Goal: Task Accomplishment & Management: Manage account settings

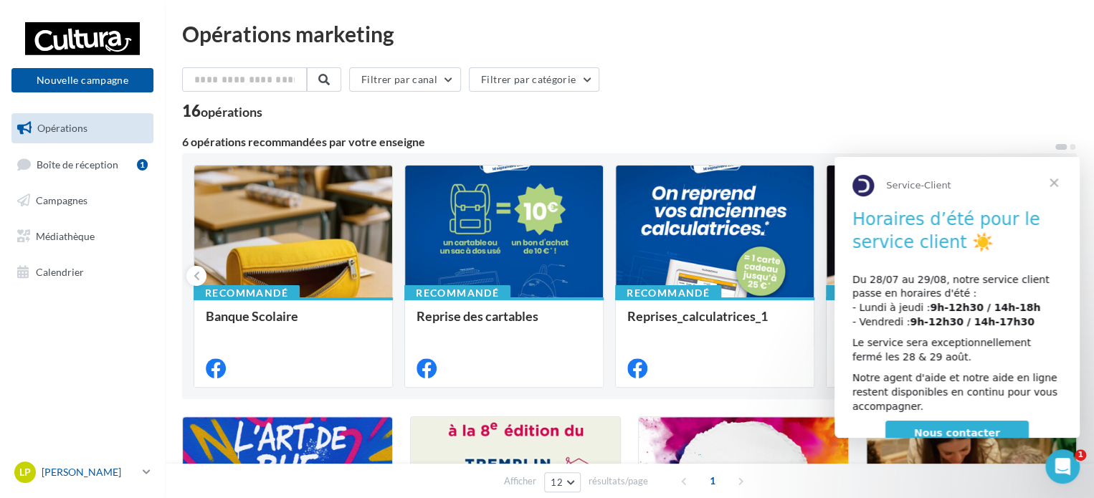
click at [123, 473] on p "[PERSON_NAME]" at bounding box center [89, 472] width 95 height 14
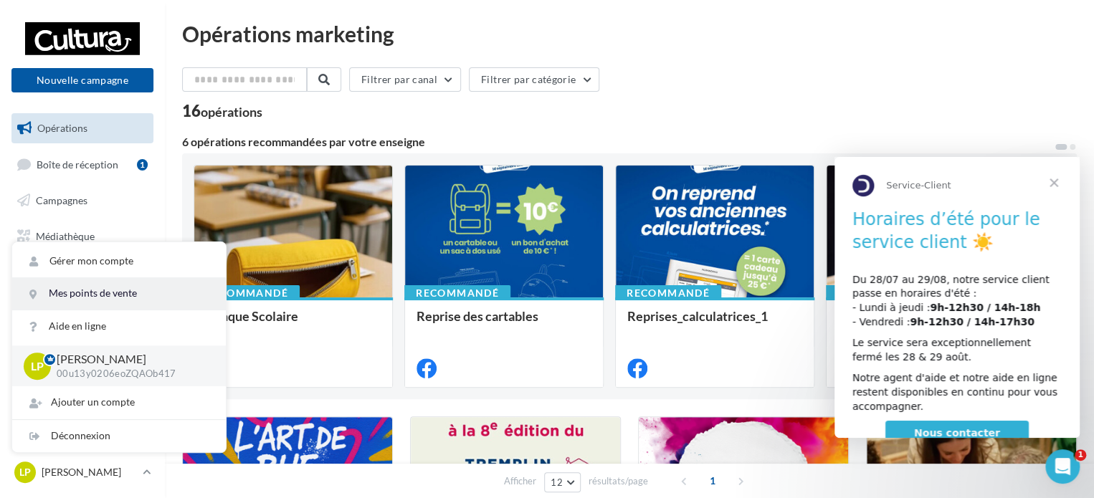
click at [97, 295] on link "Mes points de vente" at bounding box center [119, 293] width 214 height 32
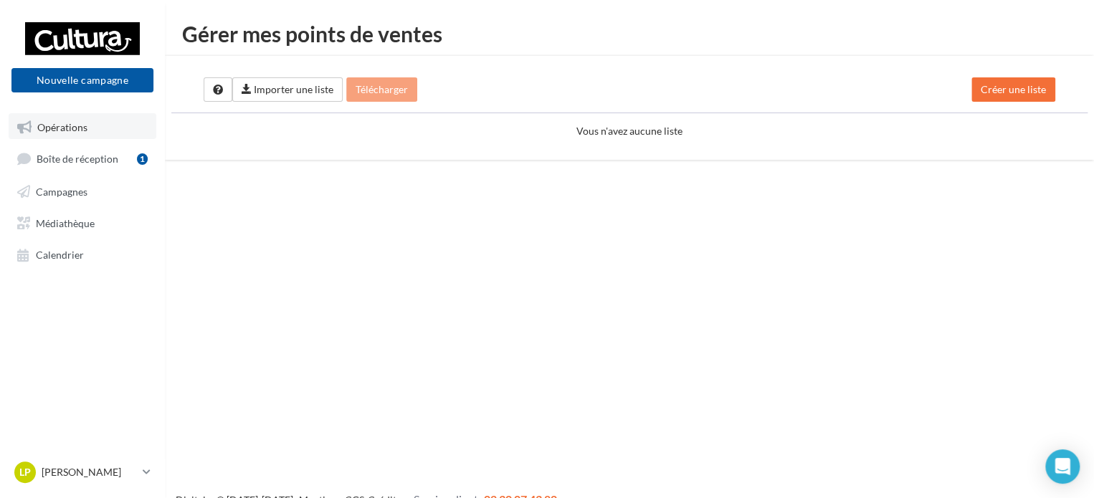
click at [70, 130] on span "Opérations" at bounding box center [62, 126] width 50 height 12
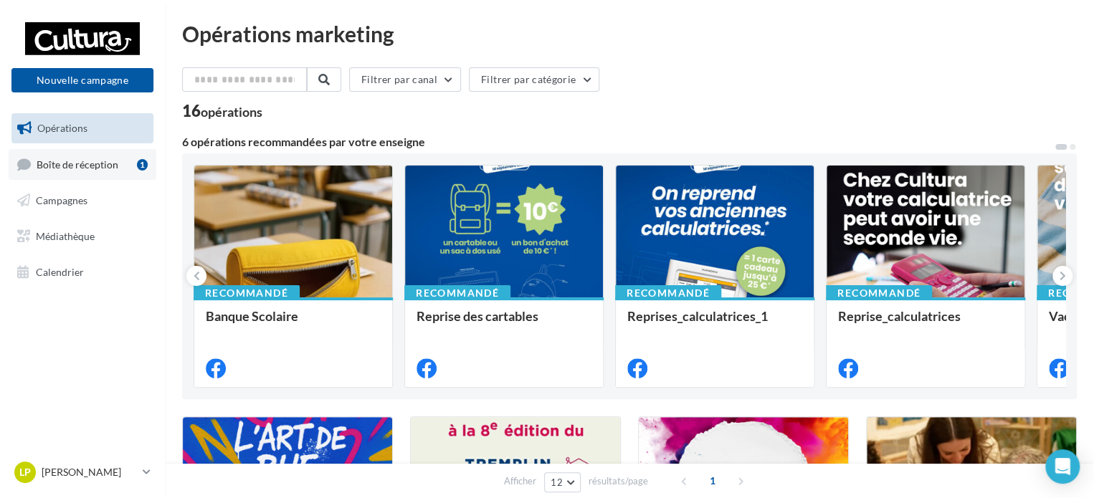
click at [76, 158] on span "Boîte de réception" at bounding box center [78, 164] width 82 height 12
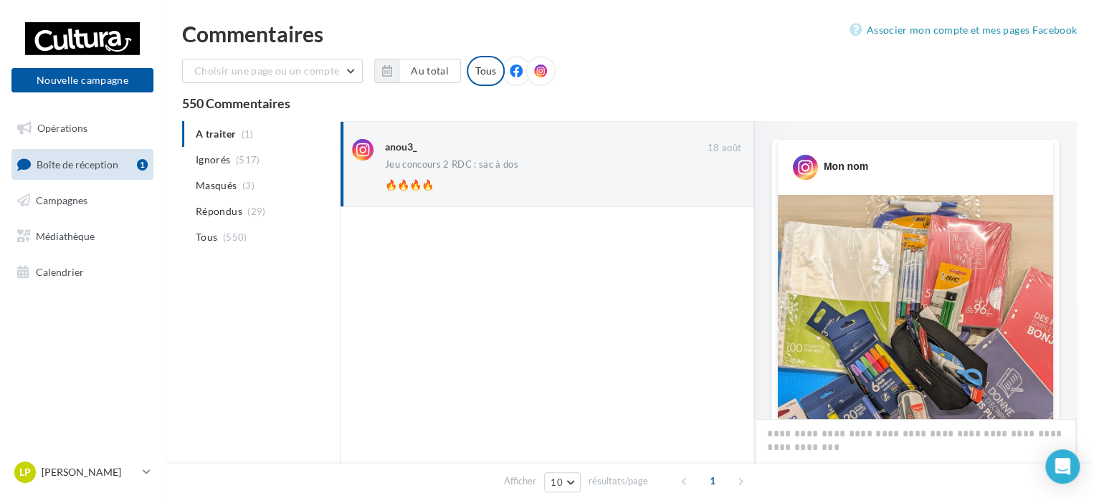
scroll to position [712, 0]
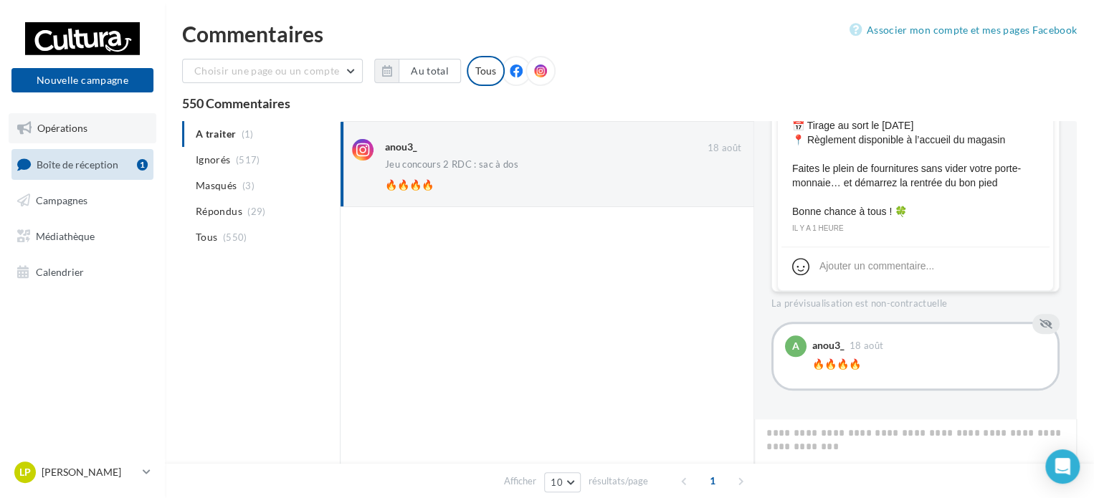
click at [66, 128] on span "Opérations" at bounding box center [62, 128] width 50 height 12
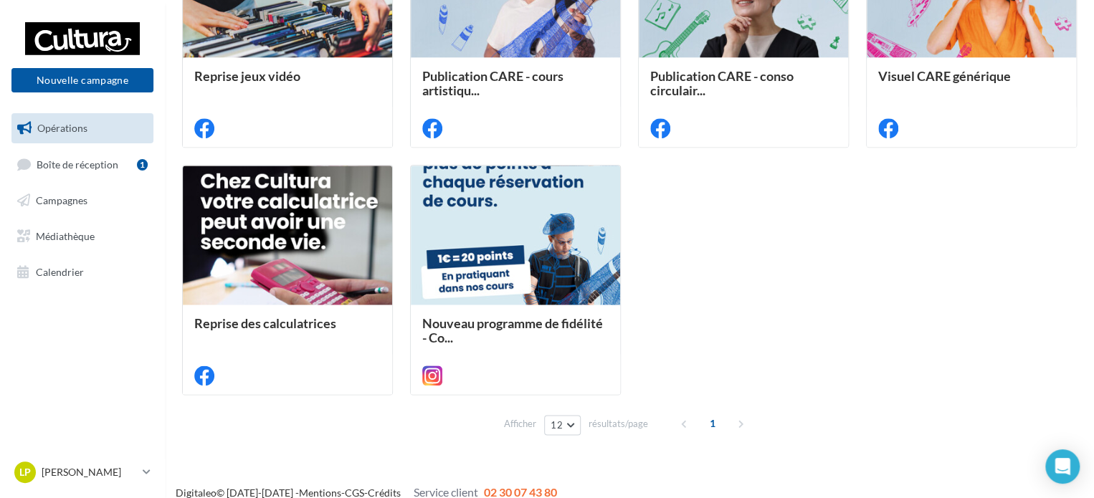
scroll to position [762, 0]
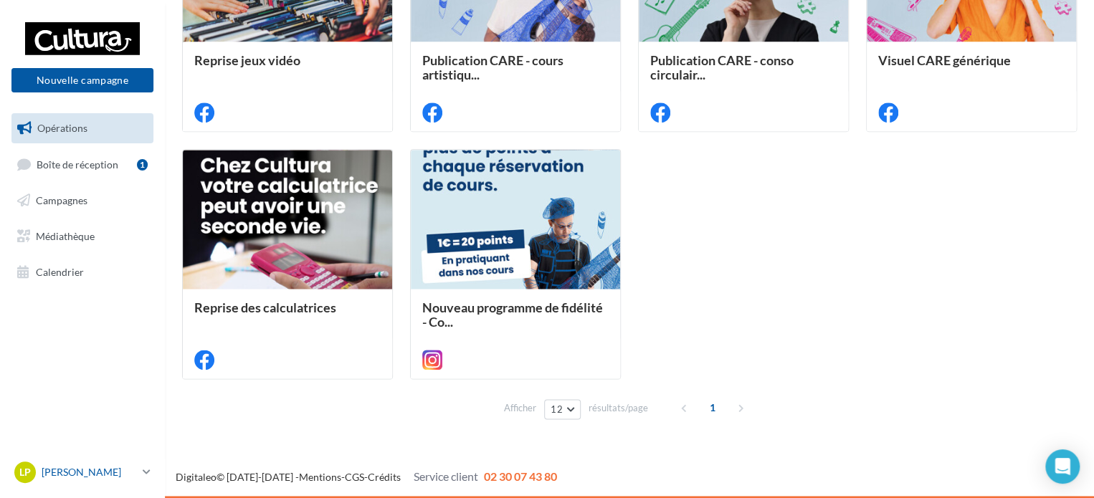
click at [76, 474] on p "[PERSON_NAME]" at bounding box center [89, 472] width 95 height 14
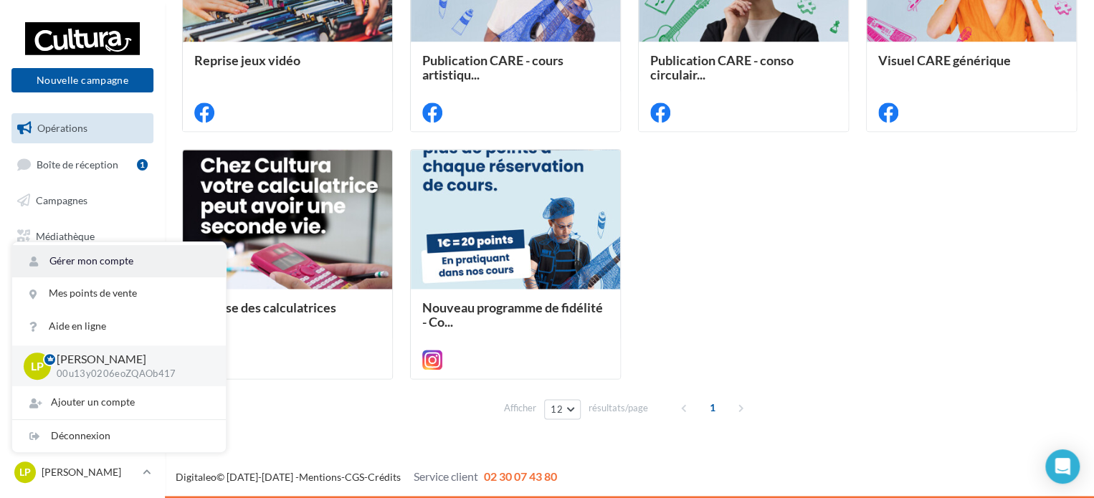
click at [100, 256] on link "Gérer mon compte" at bounding box center [119, 261] width 214 height 32
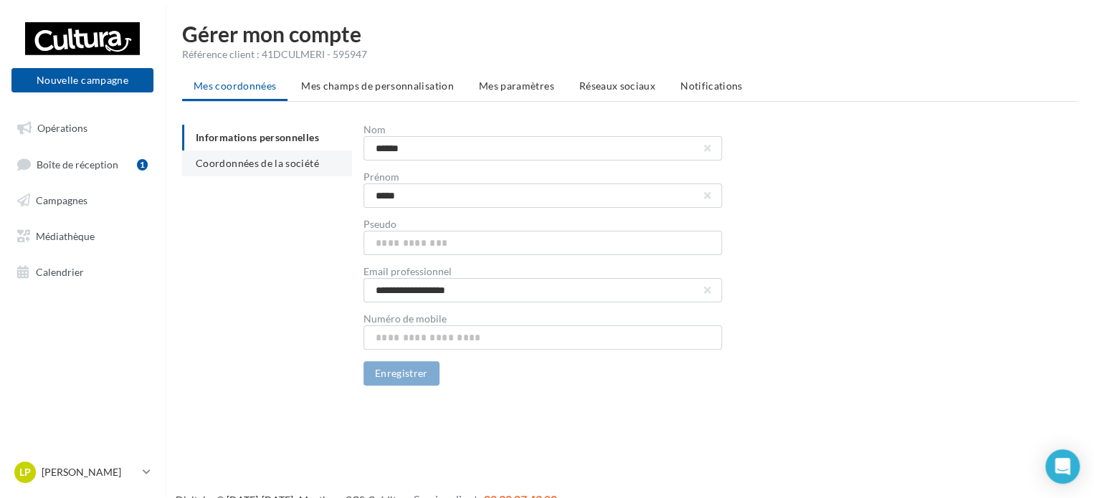
click at [236, 163] on span "Coordonnées de la société" at bounding box center [257, 163] width 123 height 12
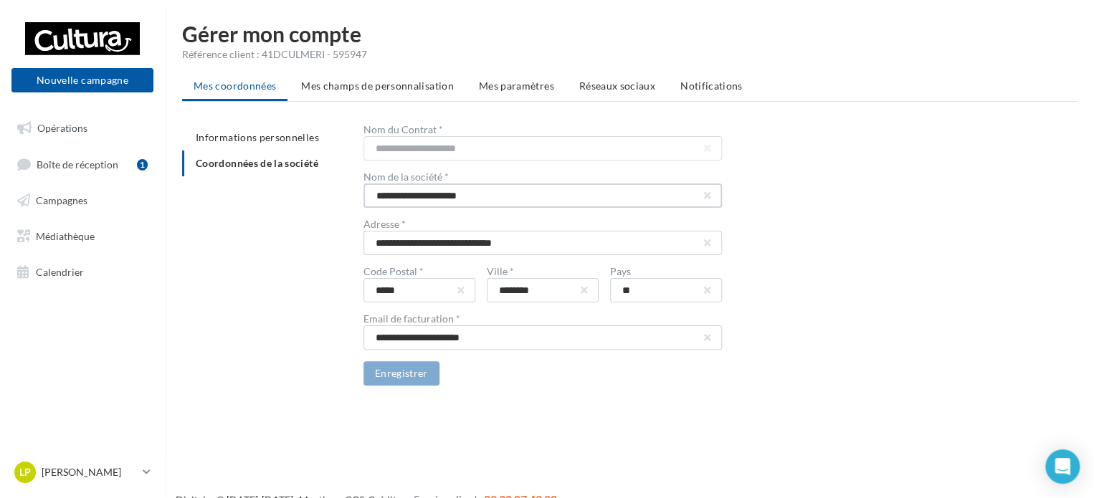
click at [647, 202] on input "**********" at bounding box center [542, 195] width 358 height 24
click at [509, 87] on span "Mes paramètres" at bounding box center [516, 86] width 75 height 12
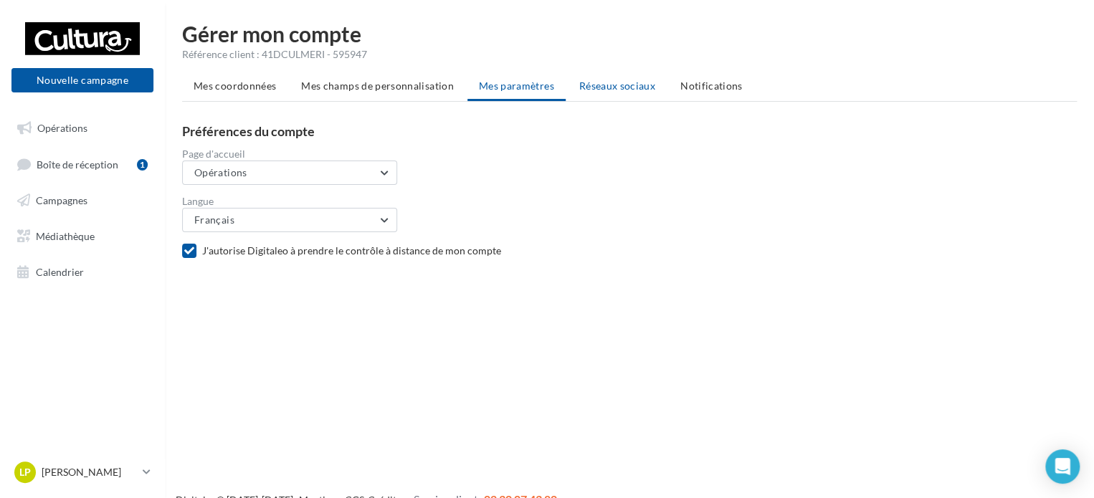
click at [624, 87] on span "Réseaux sociaux" at bounding box center [617, 86] width 76 height 12
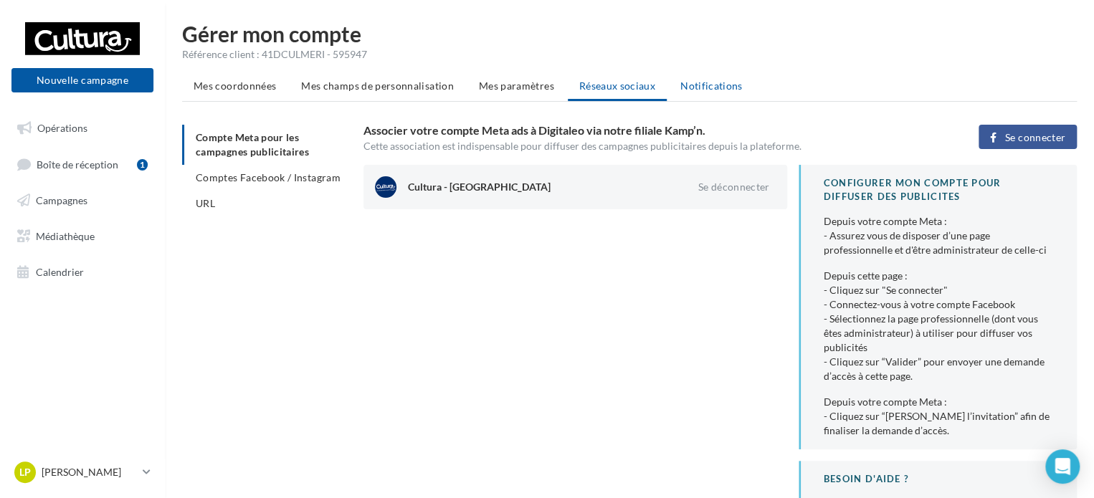
click at [707, 82] on span "Notifications" at bounding box center [711, 86] width 62 height 12
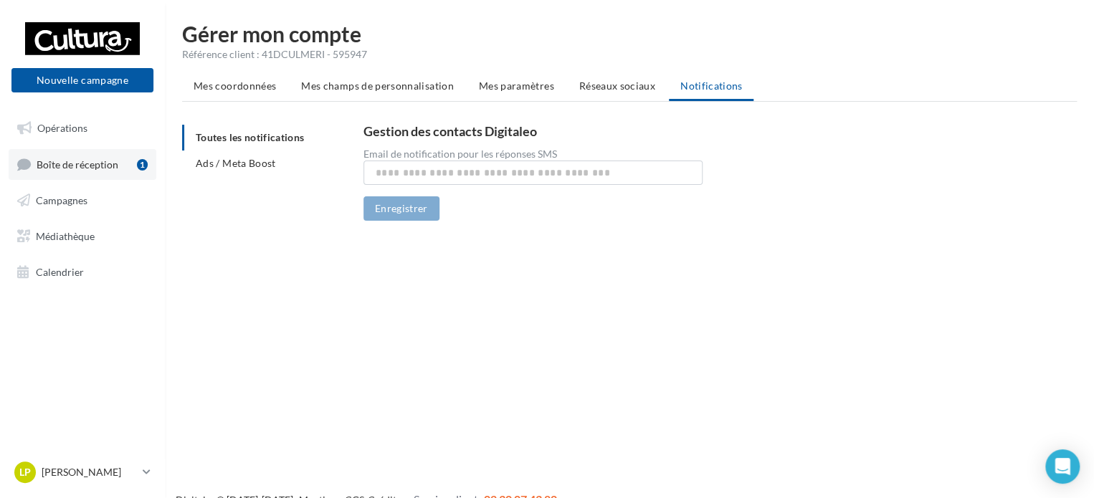
click at [97, 172] on link "Boîte de réception 1" at bounding box center [83, 164] width 148 height 31
